Goal: Download file/media

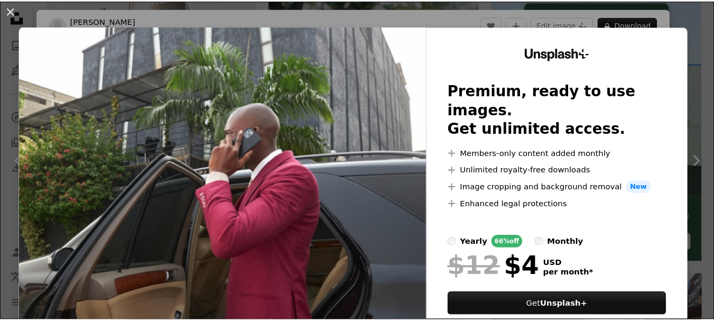
scroll to position [280, 0]
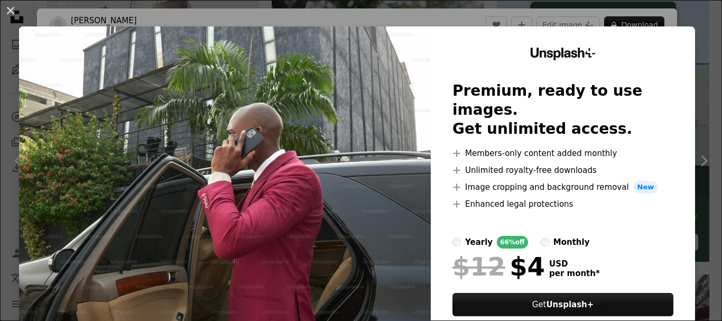
click at [633, 17] on div "An X shape Unsplash+ Premium, ready to use images. Get unlimited access. A plus…" at bounding box center [361, 160] width 722 height 321
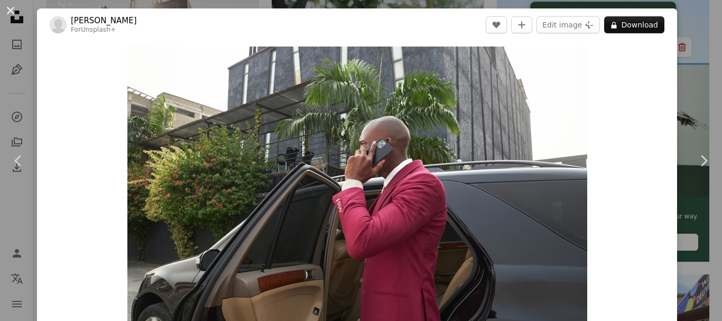
click at [16, 13] on button "An X shape" at bounding box center [10, 10] width 13 height 13
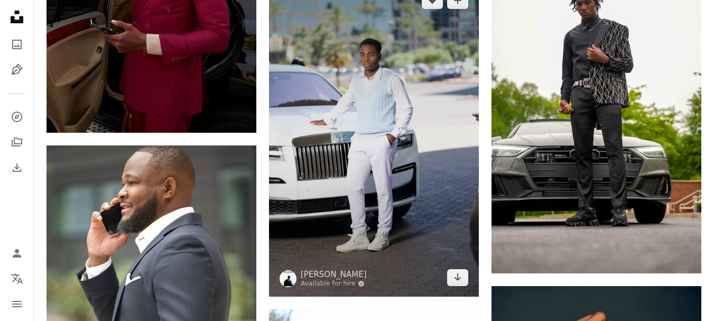
scroll to position [1383, 0]
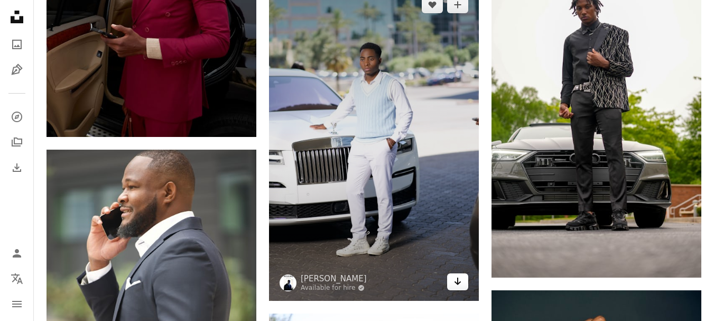
click at [458, 279] on icon "Download" at bounding box center [458, 281] width 7 height 7
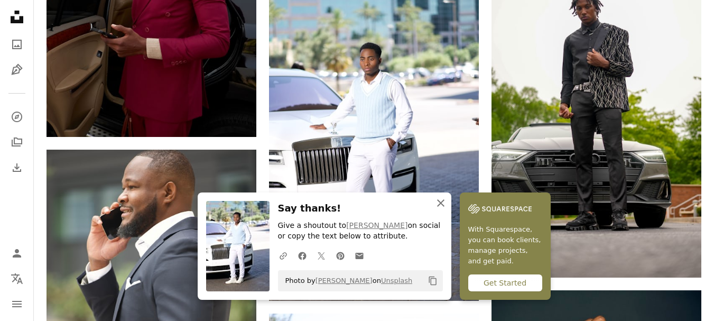
click at [439, 204] on icon "button" at bounding box center [440, 202] width 7 height 7
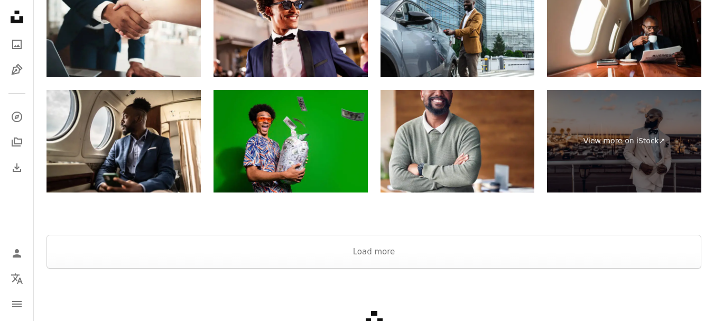
scroll to position [2262, 0]
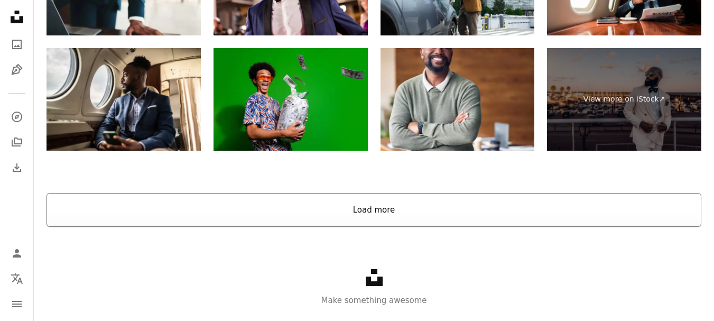
click at [329, 215] on button "Load more" at bounding box center [374, 210] width 655 height 34
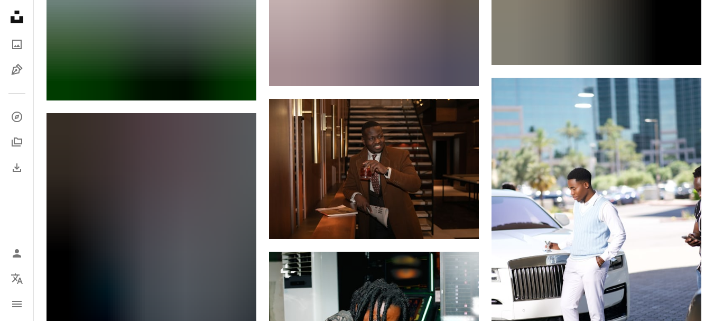
scroll to position [3688, 0]
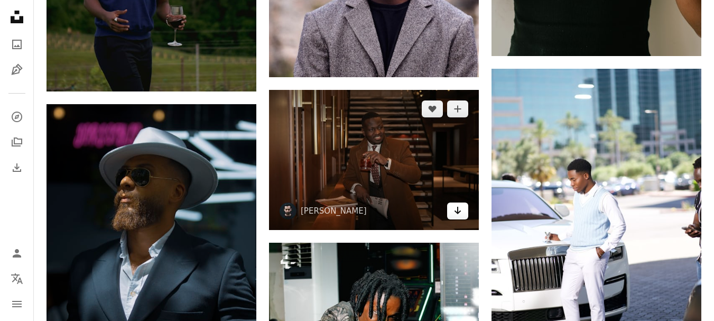
click at [460, 214] on icon "Arrow pointing down" at bounding box center [458, 210] width 8 height 13
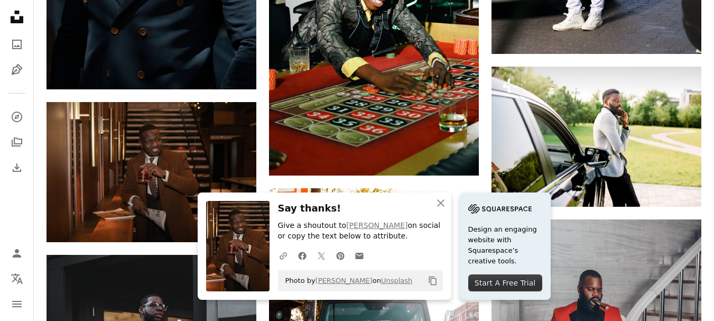
scroll to position [4018, 0]
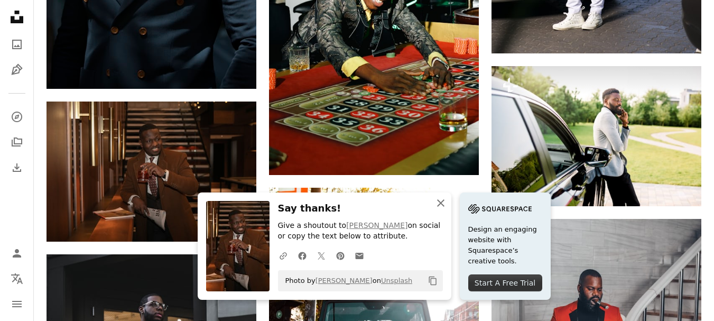
click at [438, 204] on icon "An X shape" at bounding box center [440, 203] width 13 height 13
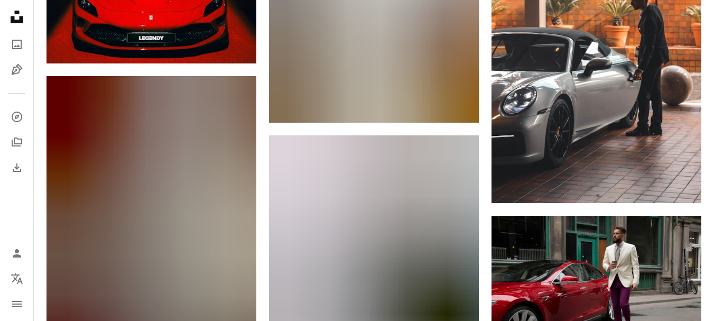
scroll to position [8678, 0]
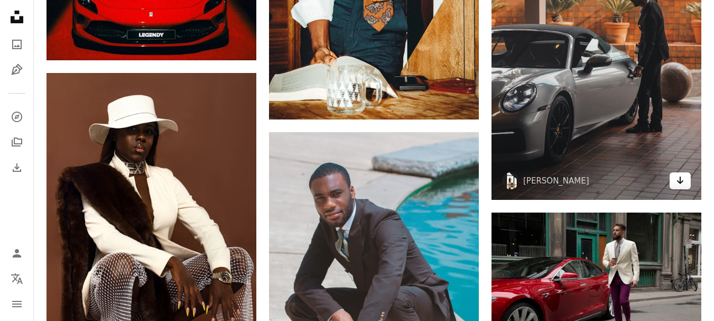
click at [682, 180] on icon "Arrow pointing down" at bounding box center [680, 180] width 8 height 13
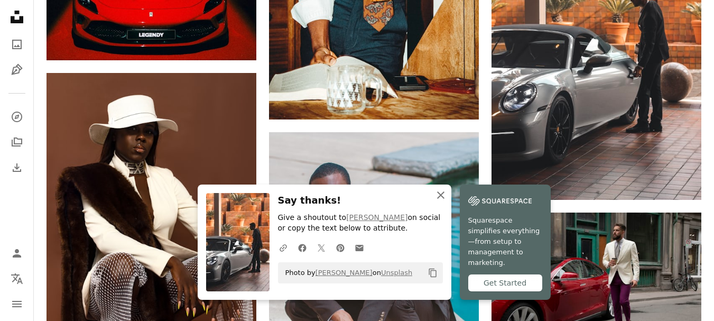
click at [438, 199] on icon "button" at bounding box center [440, 194] width 7 height 7
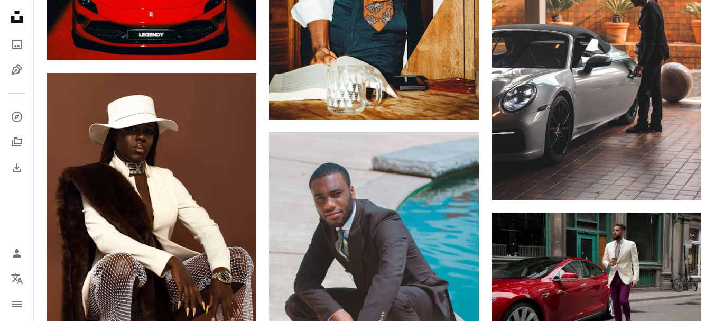
click at [441, 201] on icon "An X shape" at bounding box center [440, 205] width 13 height 13
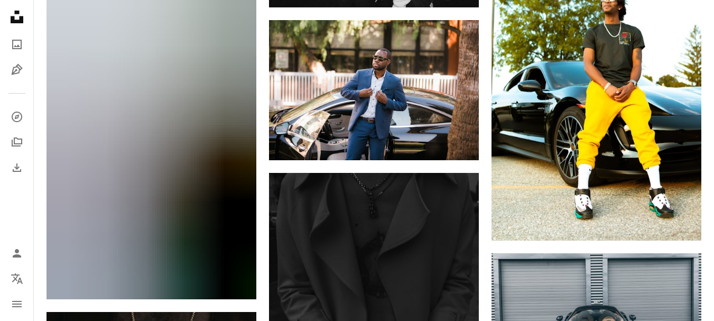
scroll to position [9236, 0]
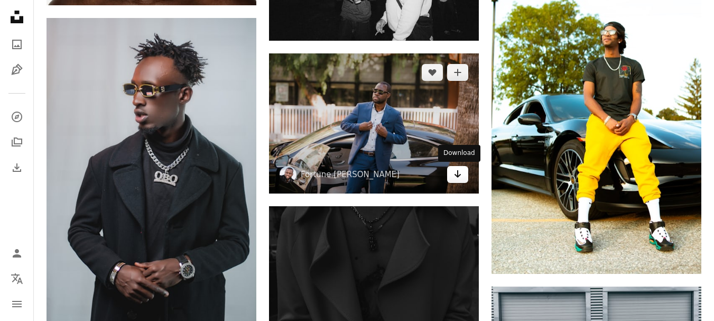
click at [460, 172] on icon "Arrow pointing down" at bounding box center [458, 174] width 8 height 13
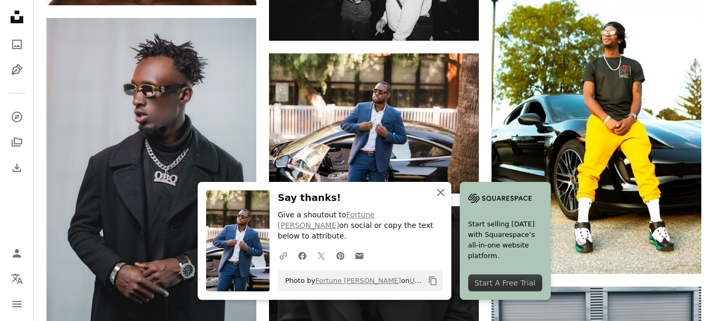
click at [442, 196] on icon "button" at bounding box center [440, 192] width 7 height 7
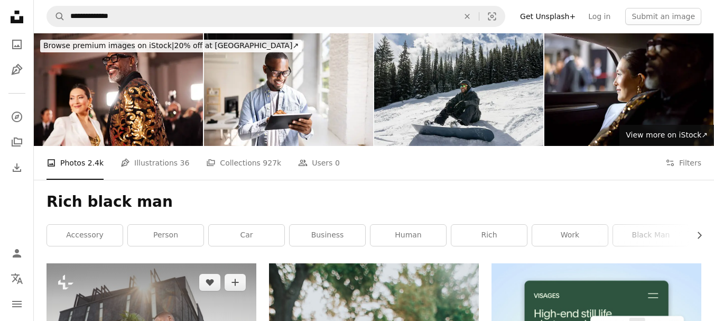
scroll to position [0, 0]
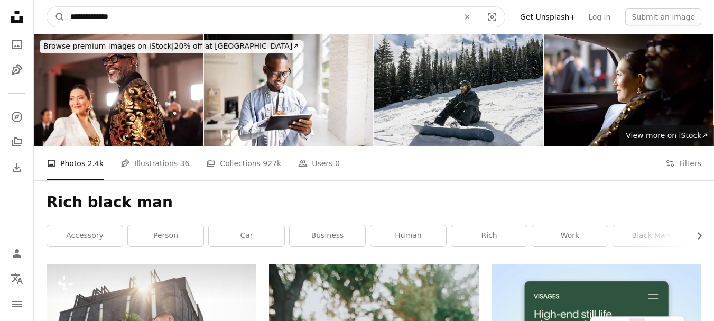
click at [349, 10] on input "**********" at bounding box center [260, 17] width 391 height 20
type input "**********"
click at [47, 7] on button "A magnifying glass" at bounding box center [56, 17] width 18 height 20
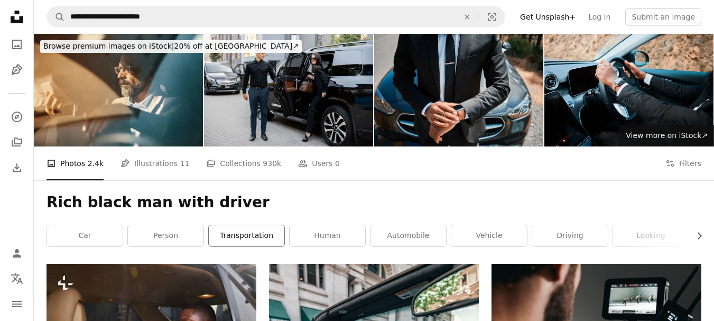
click at [245, 240] on link "transportation" at bounding box center [247, 235] width 76 height 21
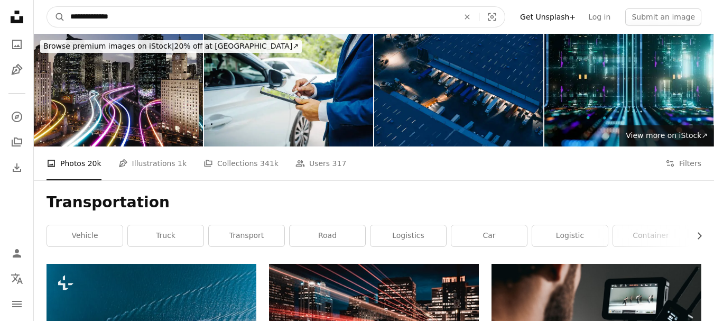
click at [256, 26] on input "**********" at bounding box center [260, 17] width 391 height 20
type input "*********"
click at [47, 7] on button "A magnifying glass" at bounding box center [56, 17] width 18 height 20
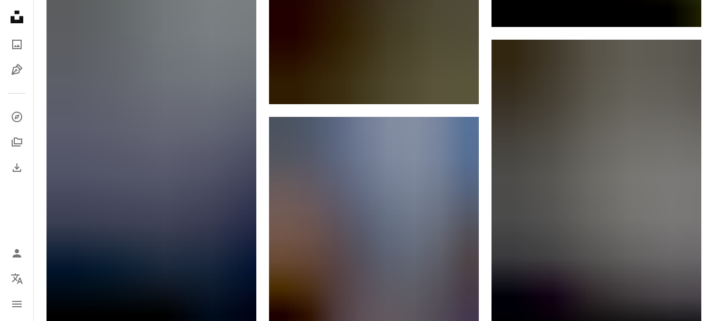
scroll to position [800, 0]
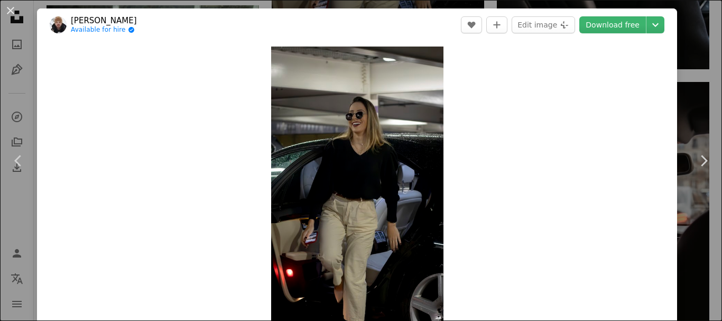
scroll to position [828, 0]
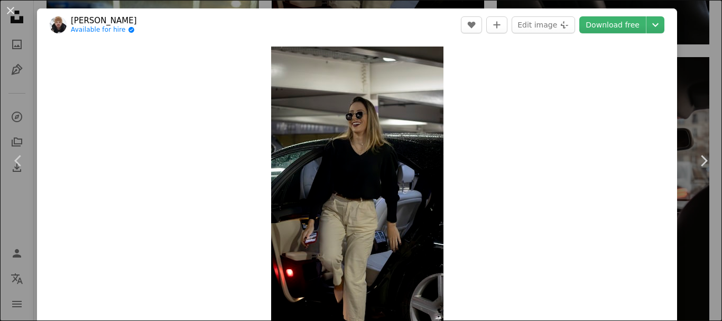
click at [672, 68] on div "An X shape Chevron left Chevron right [PERSON_NAME] Available for hire A checkm…" at bounding box center [361, 160] width 722 height 321
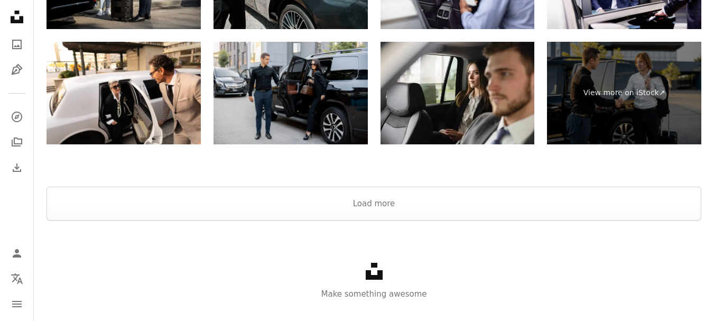
scroll to position [2237, 0]
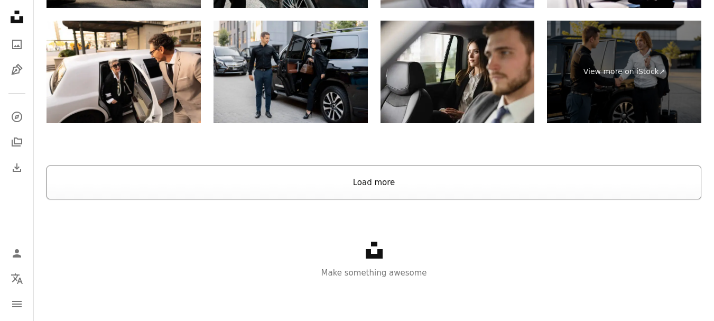
click at [434, 182] on button "Load more" at bounding box center [374, 182] width 655 height 34
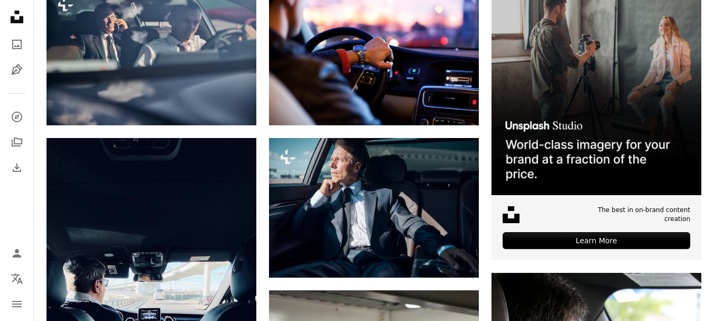
scroll to position [0, 0]
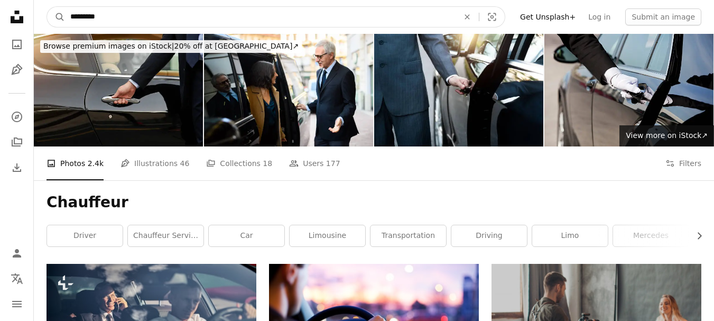
click at [232, 11] on input "*********" at bounding box center [260, 17] width 391 height 20
type input "**********"
click at [47, 7] on button "A magnifying glass" at bounding box center [56, 17] width 18 height 20
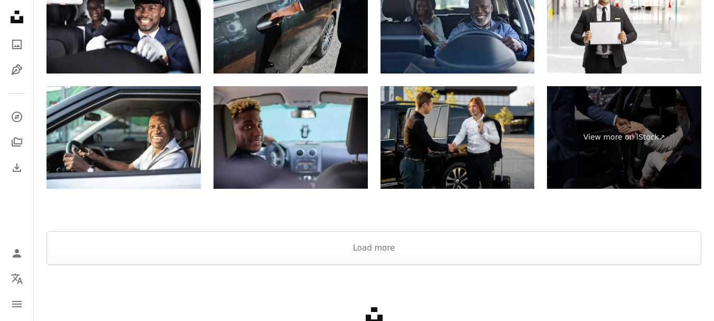
scroll to position [2290, 0]
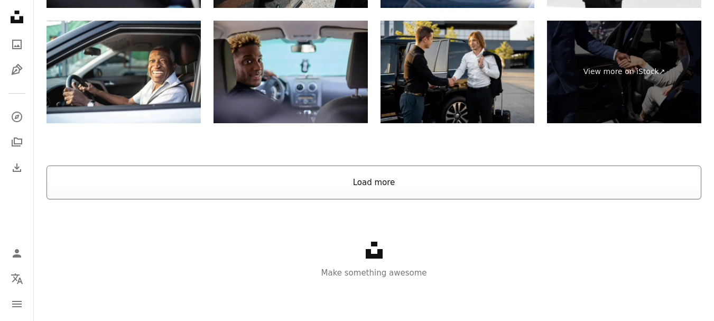
click at [355, 177] on button "Load more" at bounding box center [374, 182] width 655 height 34
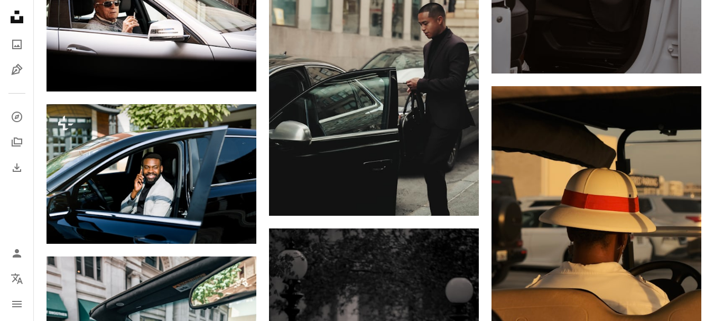
scroll to position [0, 0]
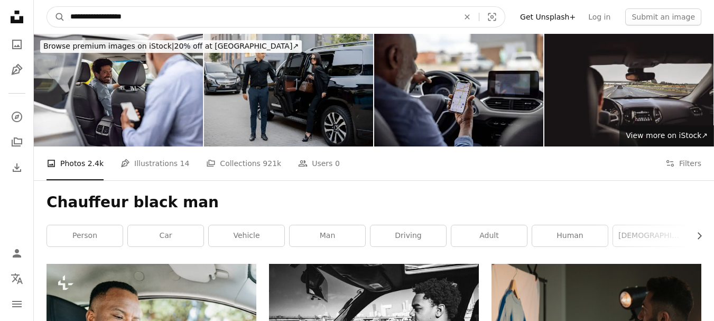
drag, startPoint x: 105, startPoint y: 19, endPoint x: 283, endPoint y: 52, distance: 180.7
type input "**********"
click at [47, 7] on button "A magnifying glass" at bounding box center [56, 17] width 18 height 20
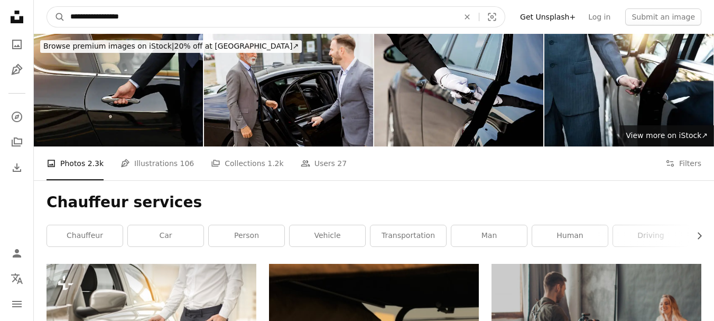
click at [68, 15] on input "**********" at bounding box center [260, 17] width 391 height 20
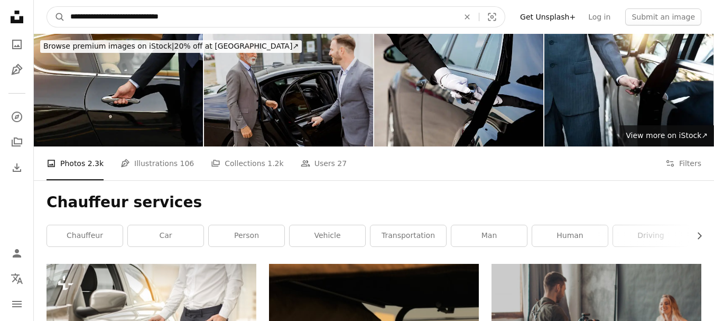
type input "**********"
click button "A magnifying glass" at bounding box center [56, 17] width 18 height 20
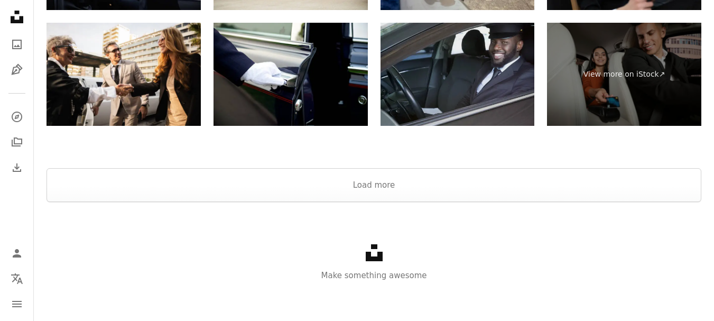
scroll to position [2128, 0]
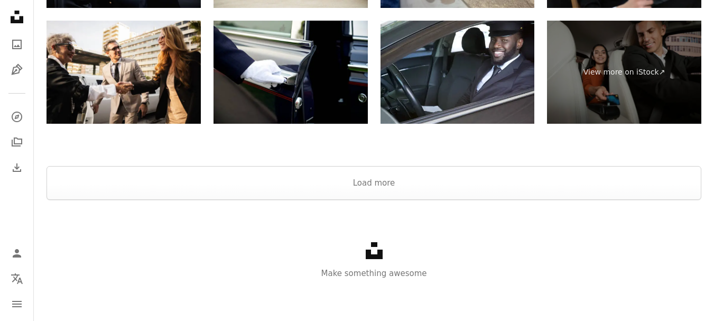
click at [378, 164] on div at bounding box center [374, 153] width 680 height 25
click at [381, 171] on button "Load more" at bounding box center [374, 183] width 655 height 34
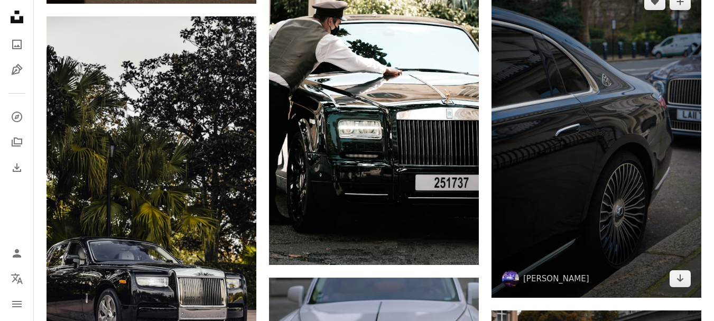
scroll to position [3608, 0]
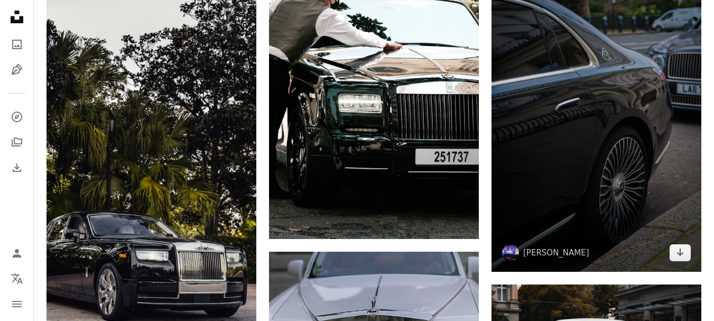
drag, startPoint x: 571, startPoint y: 103, endPoint x: 552, endPoint y: 70, distance: 37.6
